Goal: Find contact information: Find contact information

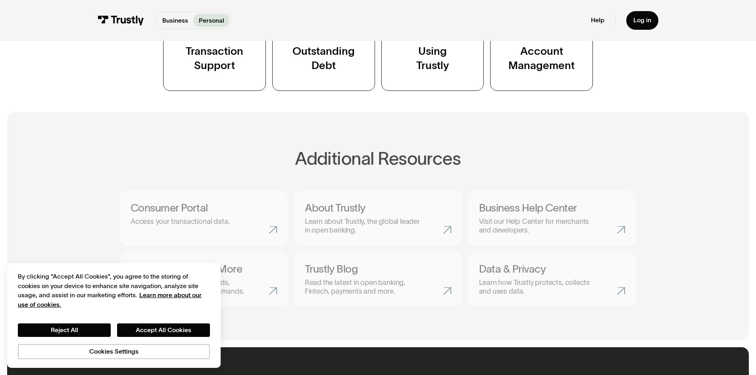
scroll to position [278, 0]
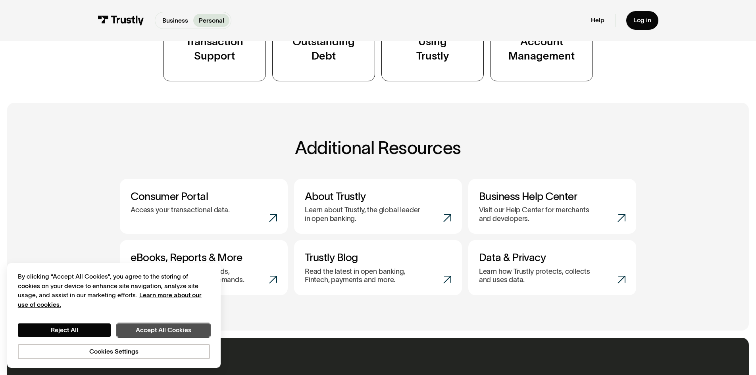
click at [148, 334] on button "Accept All Cookies" at bounding box center [163, 329] width 93 height 13
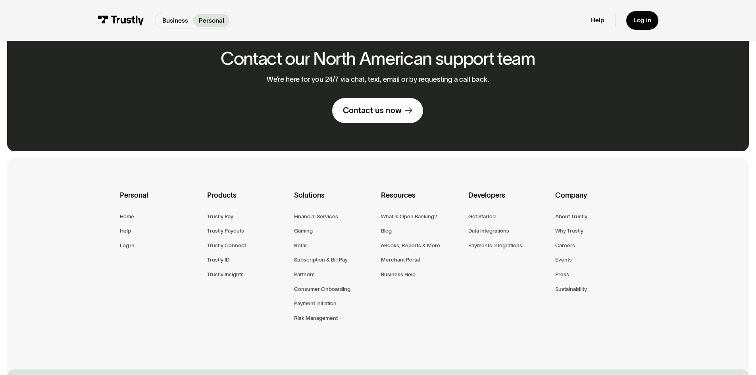
scroll to position [633, 0]
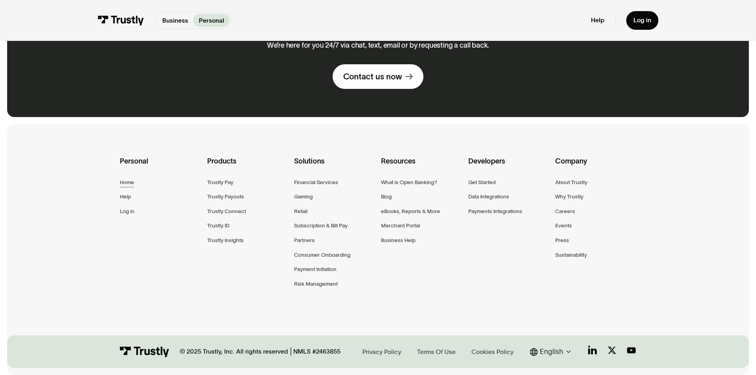
click at [121, 183] on div "Home" at bounding box center [127, 182] width 14 height 9
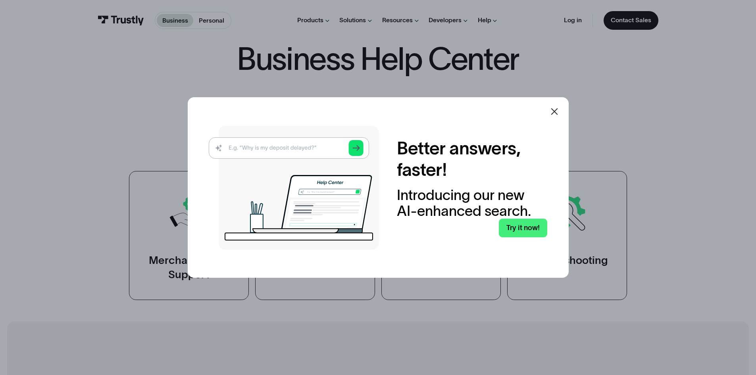
scroll to position [119, 0]
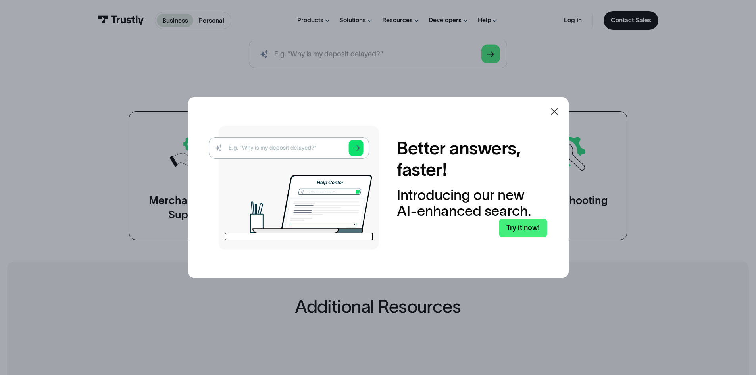
click at [557, 109] on icon at bounding box center [554, 112] width 10 height 10
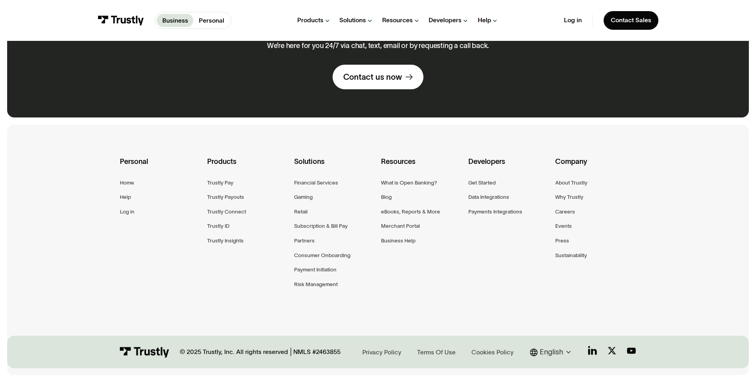
scroll to position [633, 0]
click at [378, 83] on link "Contact us now" at bounding box center [377, 76] width 91 height 25
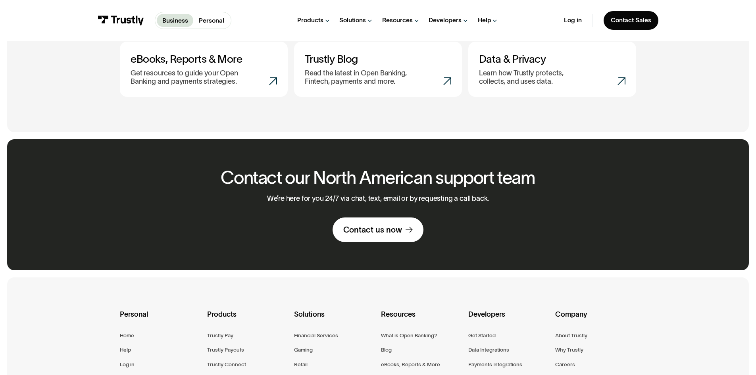
scroll to position [516, 0]
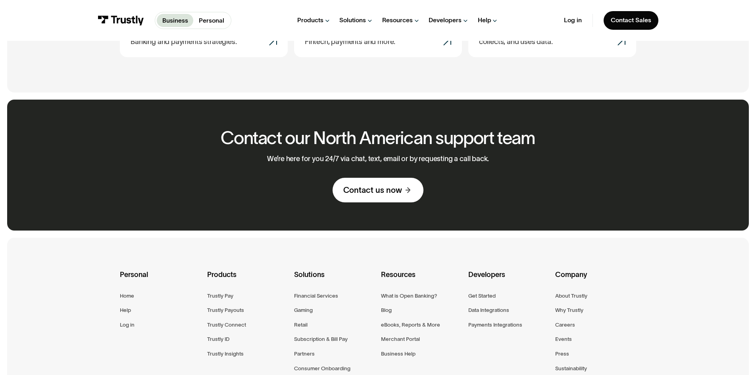
click at [375, 211] on div "Contact our North American support team We’re here for you 24/7 via chat, text,…" at bounding box center [378, 165] width 338 height 131
click at [384, 194] on div "Contact us now" at bounding box center [372, 190] width 59 height 10
